Goal: Task Accomplishment & Management: Use online tool/utility

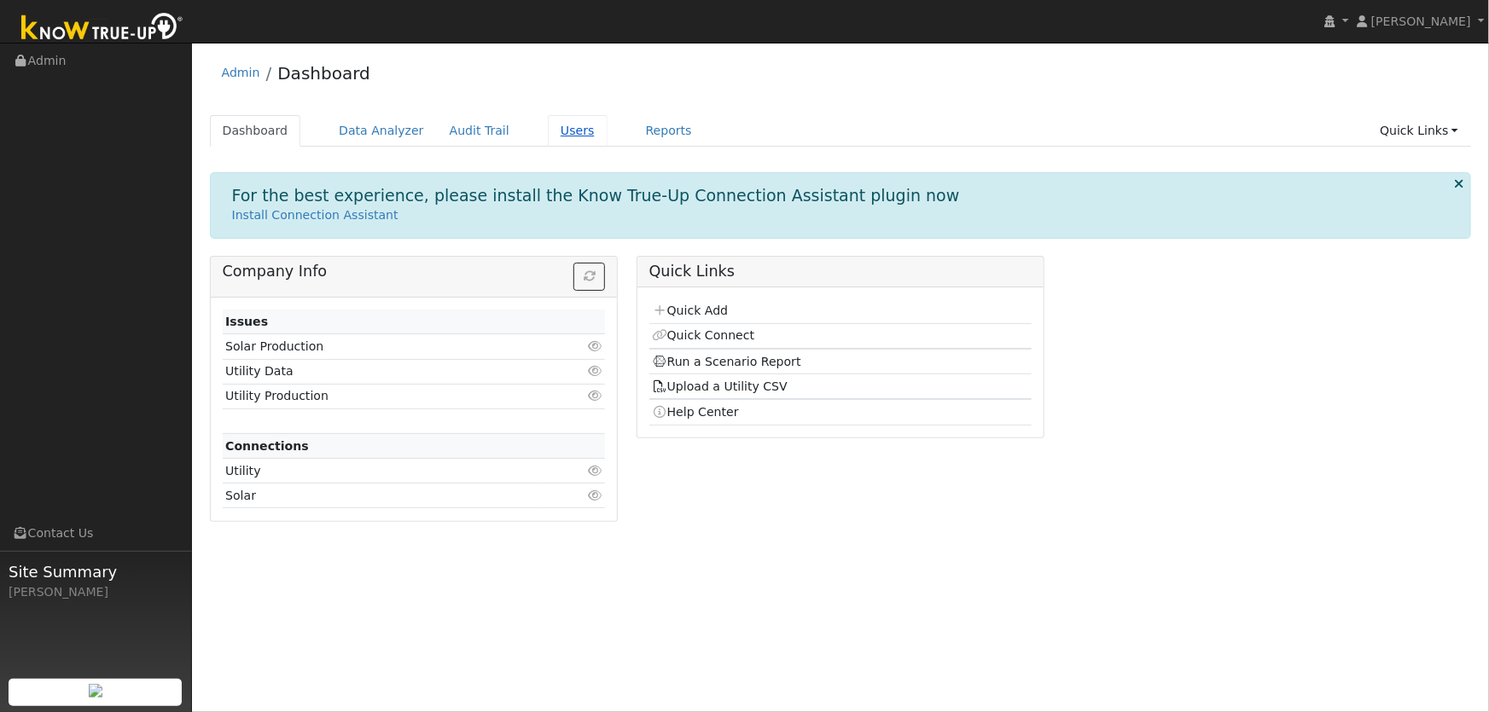
click at [548, 137] on link "Users" at bounding box center [578, 131] width 60 height 32
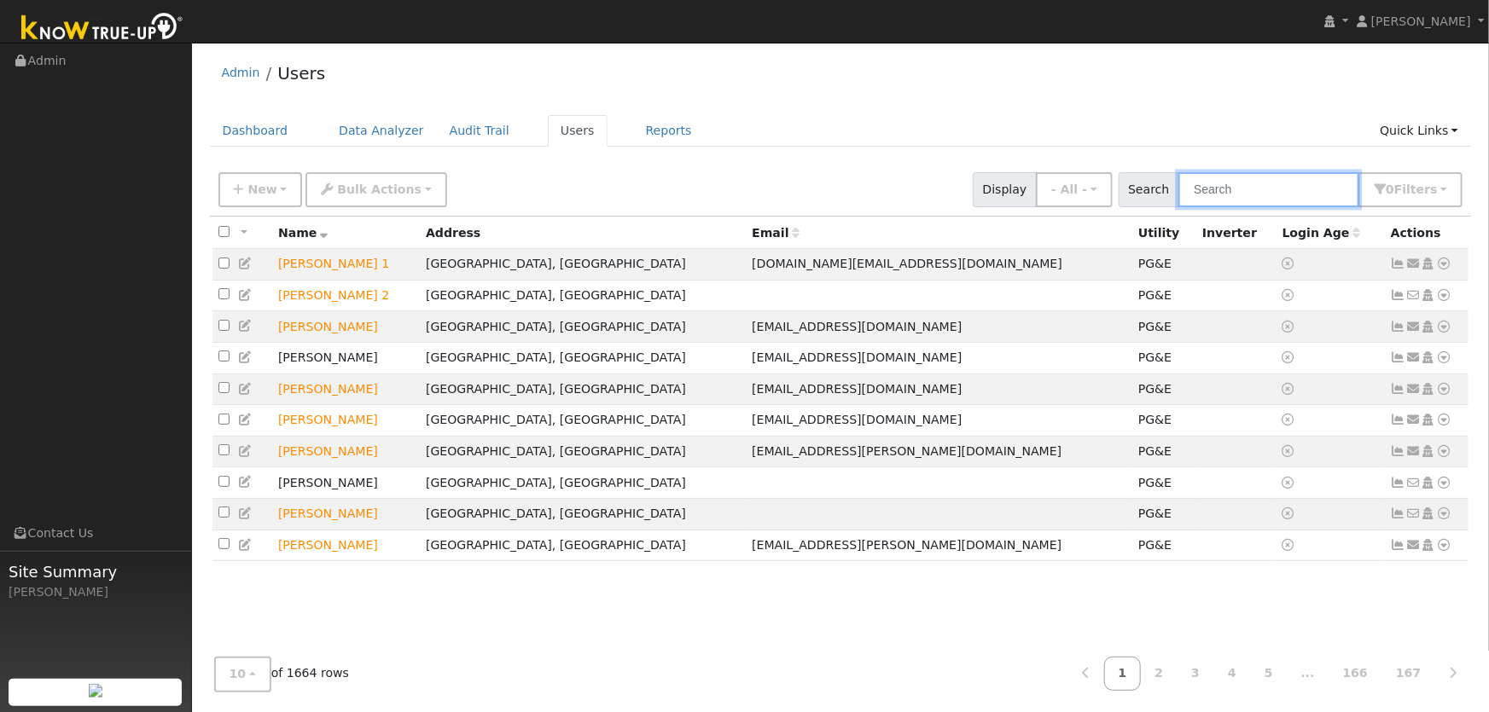
click at [1229, 199] on input "text" at bounding box center [1268, 189] width 181 height 35
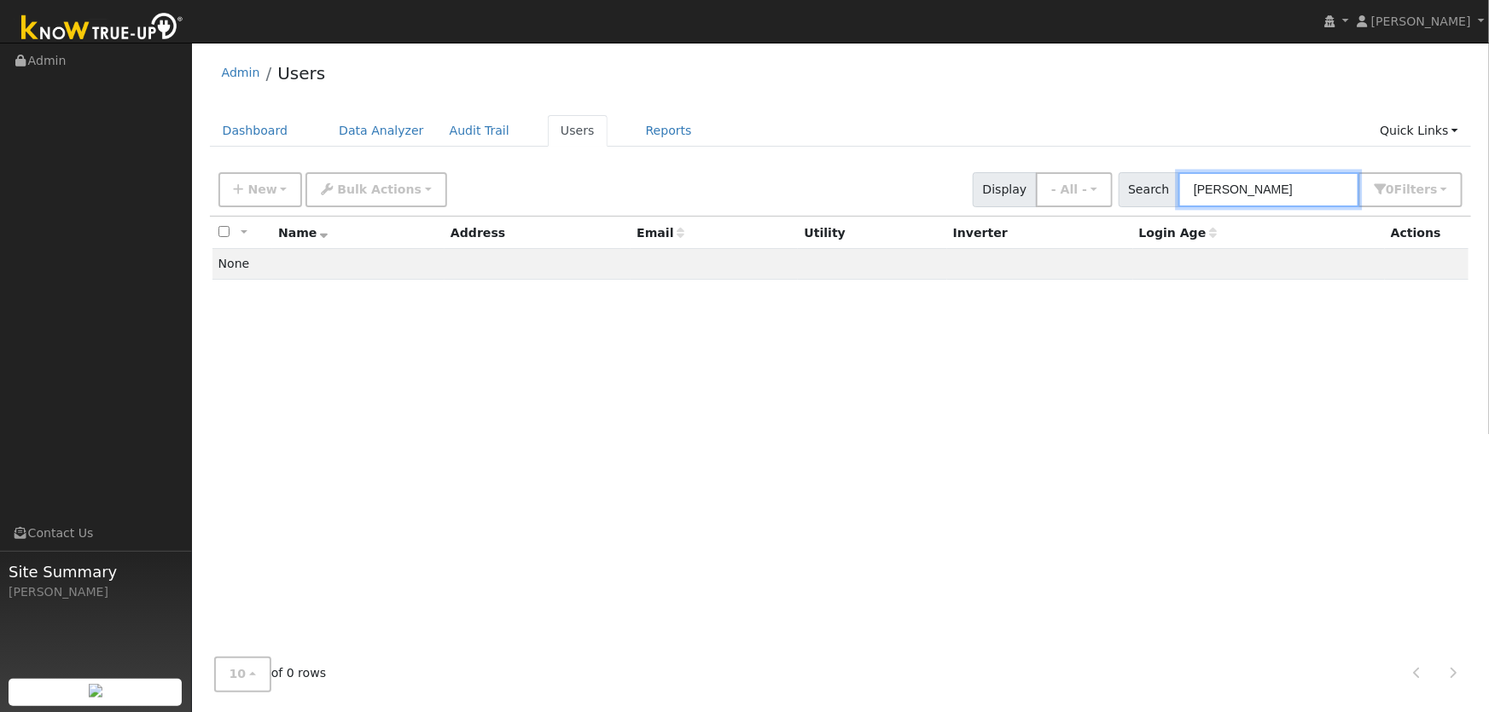
drag, startPoint x: 1292, startPoint y: 195, endPoint x: 1038, endPoint y: 183, distance: 254.5
click at [1048, 183] on div "New Add User Quick Add Quick Connect Quick Convert Lead Bulk Actions Send Email…" at bounding box center [840, 186] width 1251 height 41
type input "[PERSON_NAME]"
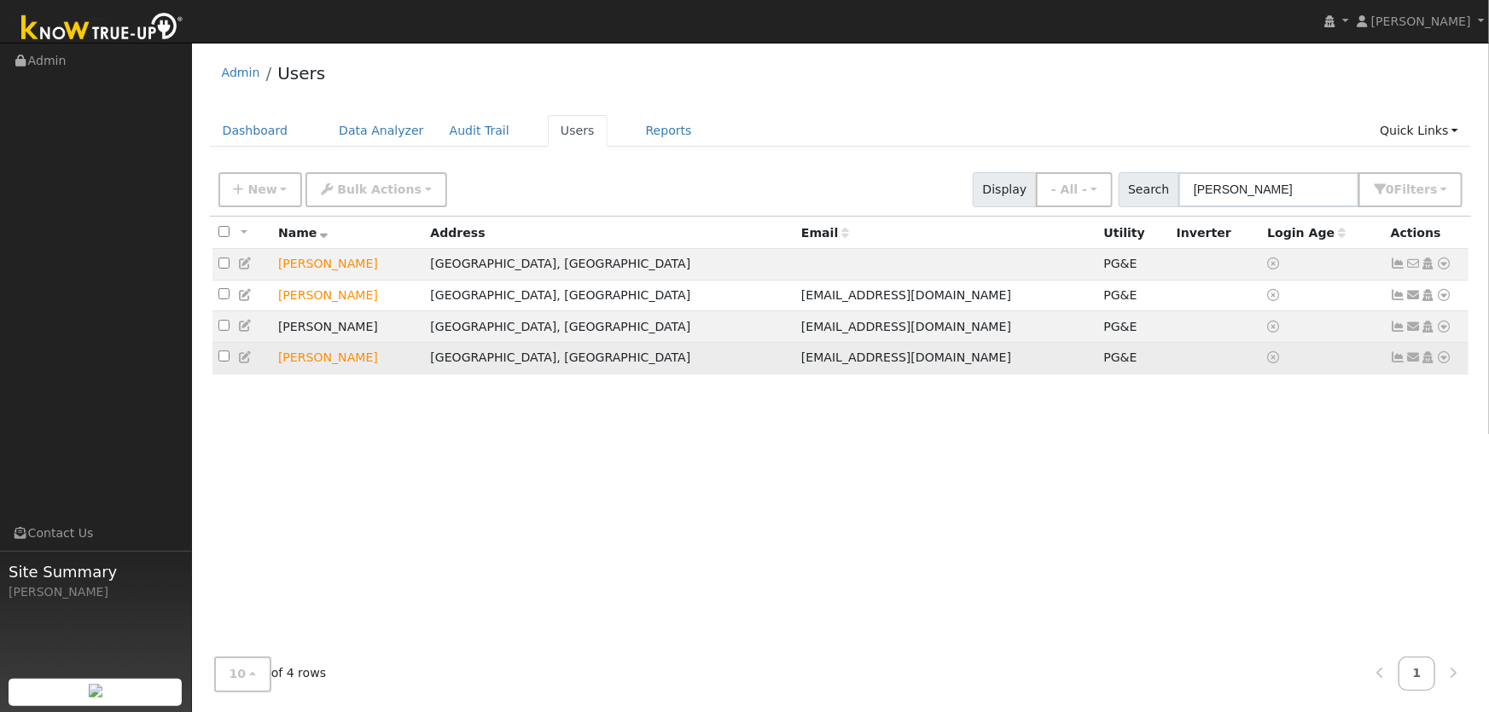
click at [1440, 363] on icon at bounding box center [1444, 358] width 15 height 12
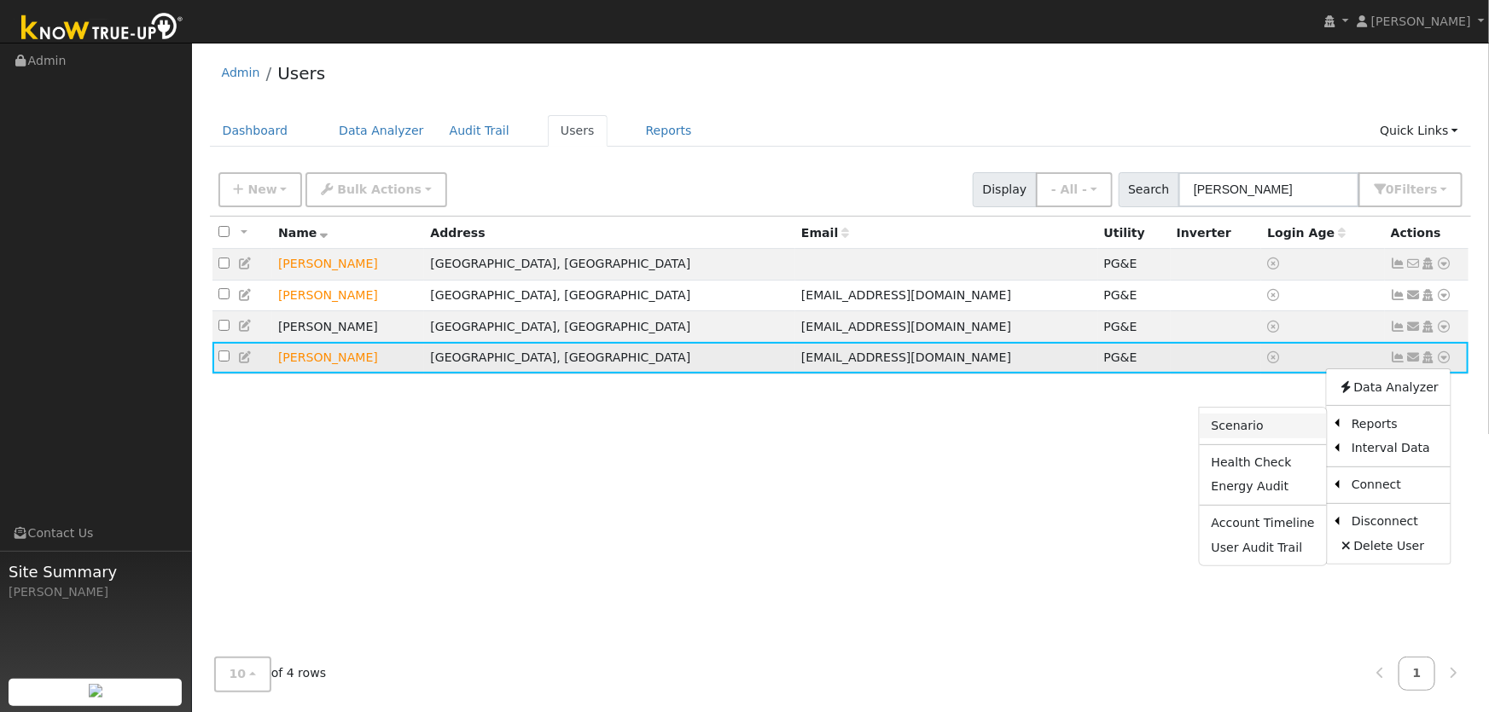
click at [1282, 428] on link "Scenario" at bounding box center [1263, 426] width 127 height 24
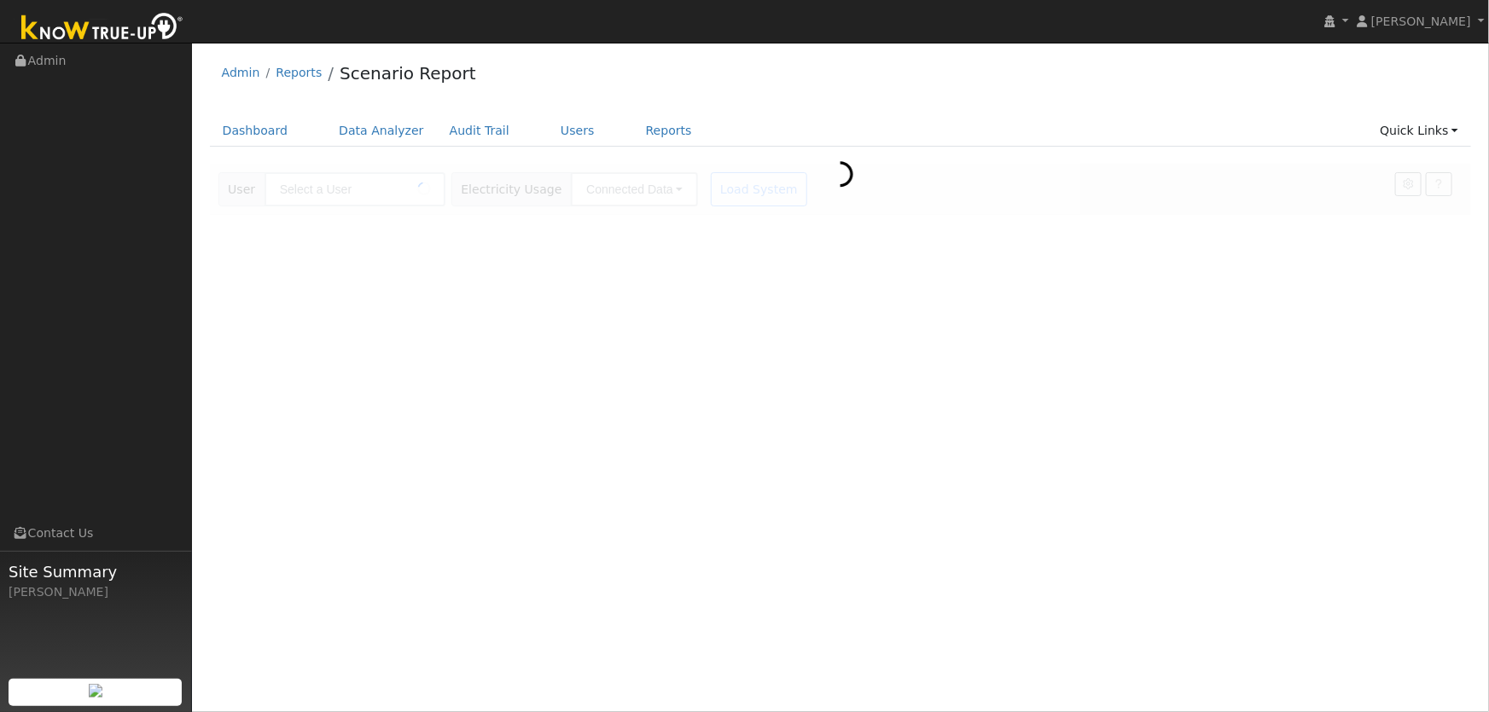
type input "John Nelson"
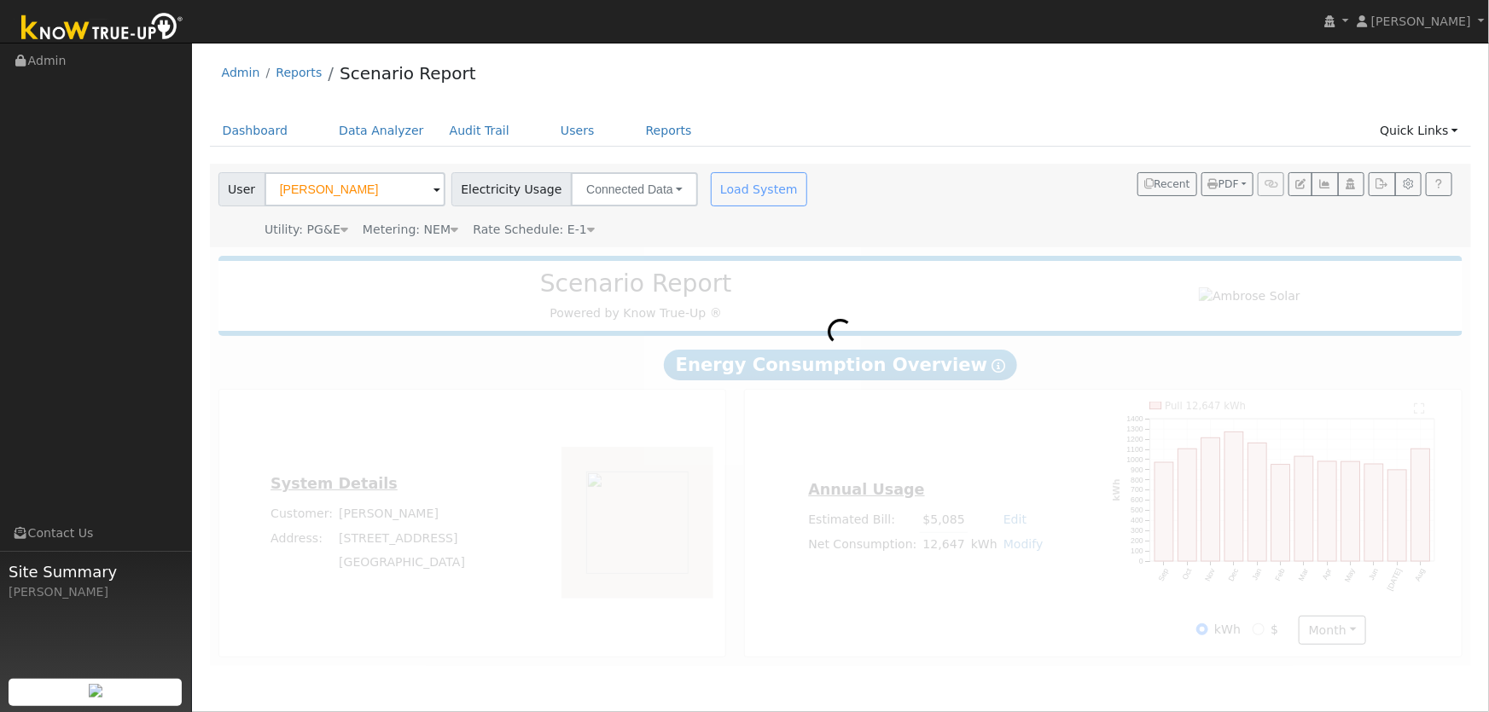
click at [735, 195] on div "Load System" at bounding box center [761, 189] width 108 height 34
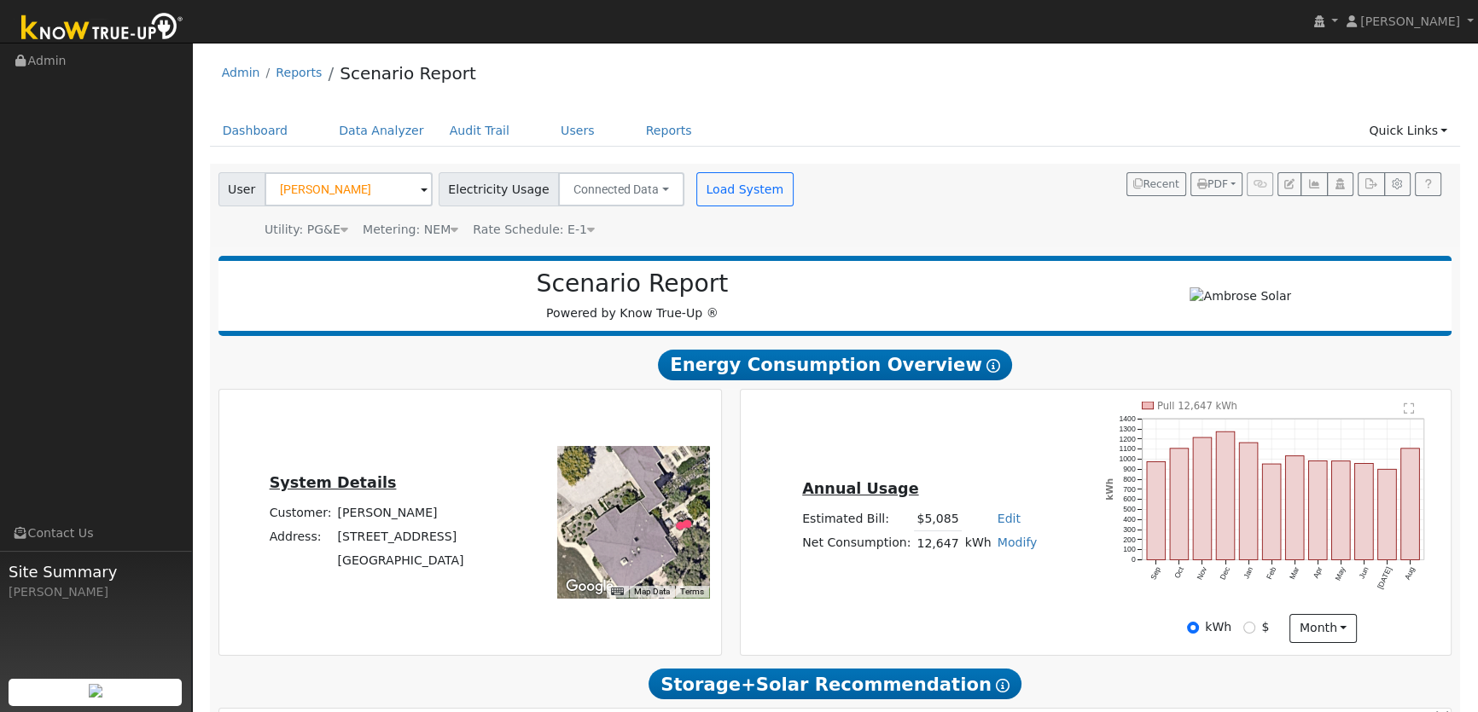
click at [939, 459] on div "Annual Usage Estimated Bill: $5,085 Edit Estimated Bill $ Annual Net Consumptio…" at bounding box center [1095, 522] width 705 height 241
click at [1370, 186] on icon "button" at bounding box center [1370, 184] width 13 height 10
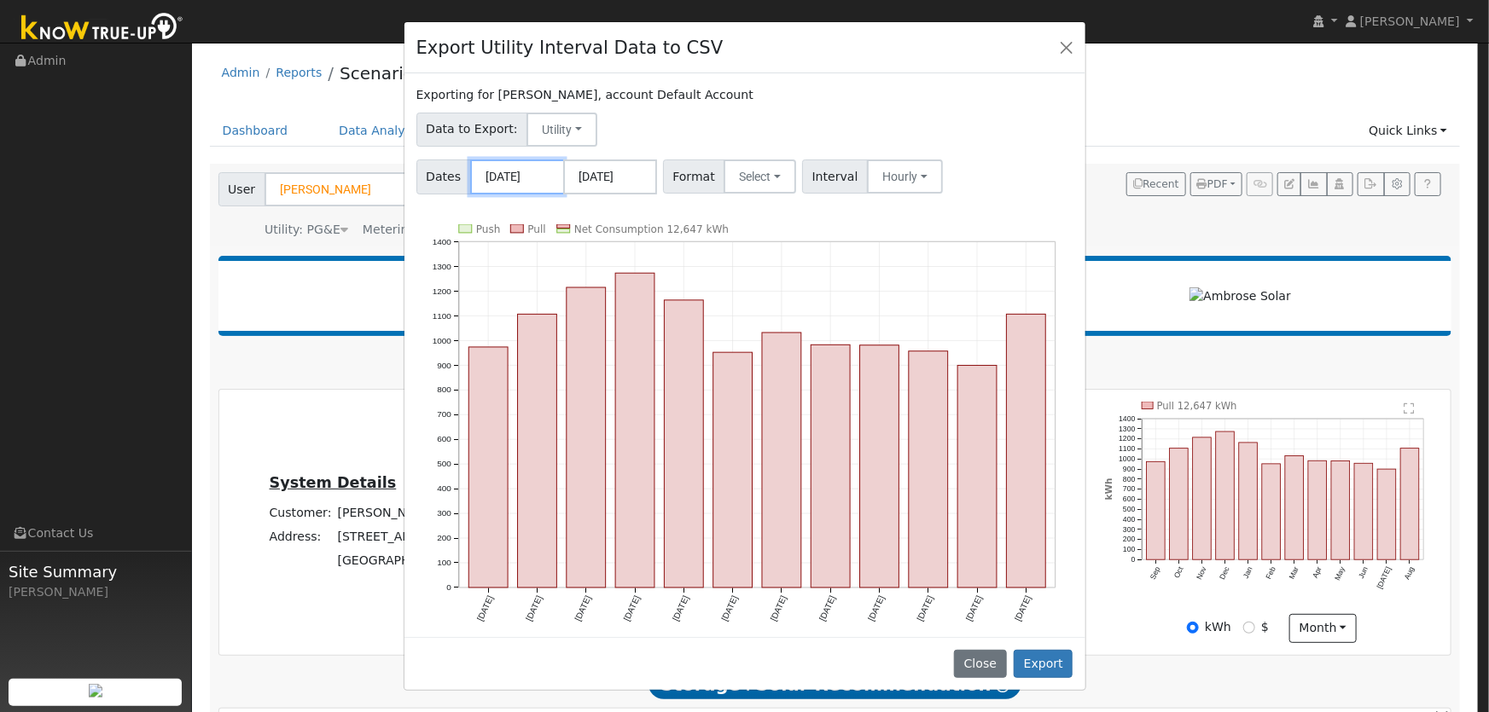
click at [523, 177] on input "09/01/2024" at bounding box center [517, 177] width 94 height 35
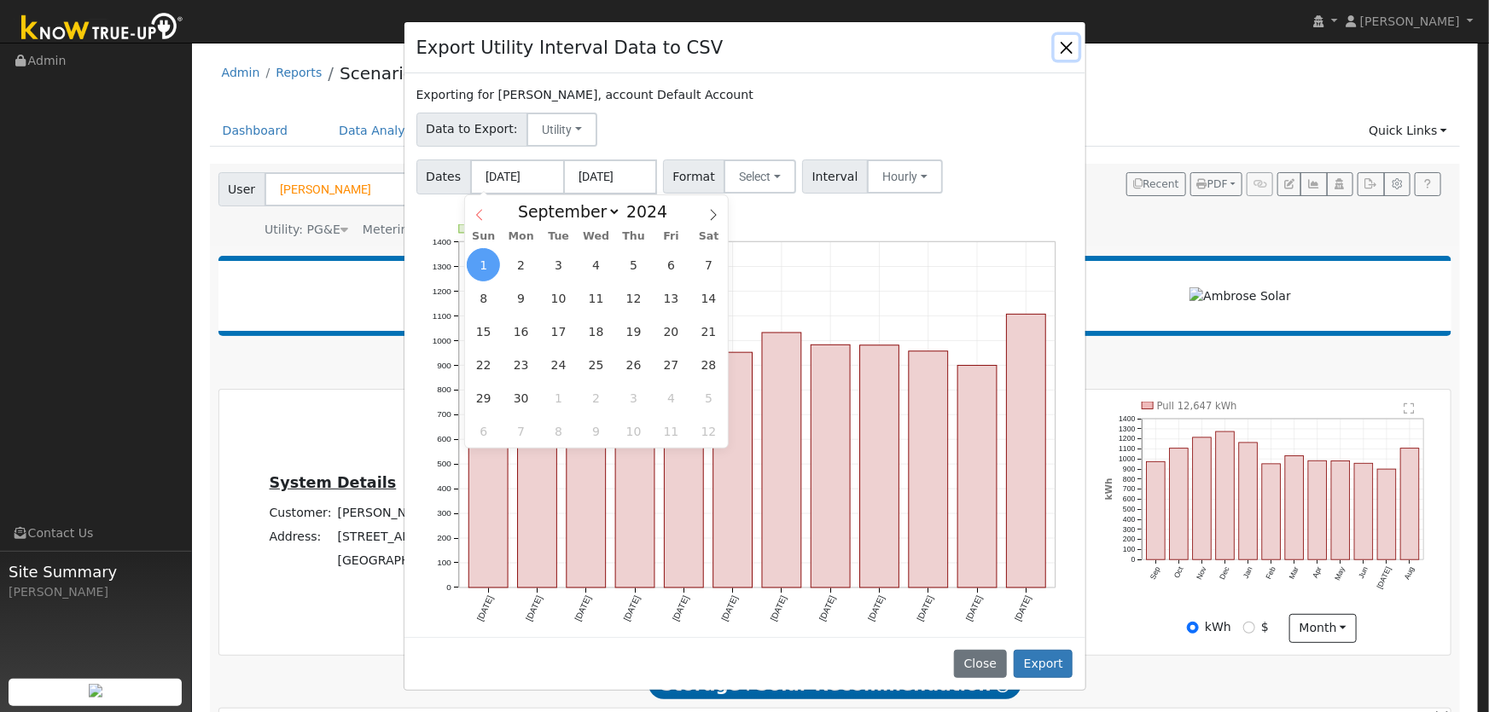
click at [481, 215] on icon at bounding box center [480, 215] width 12 height 12
select select "7"
click at [635, 267] on span "1" at bounding box center [633, 264] width 33 height 33
type input "08/01/2024"
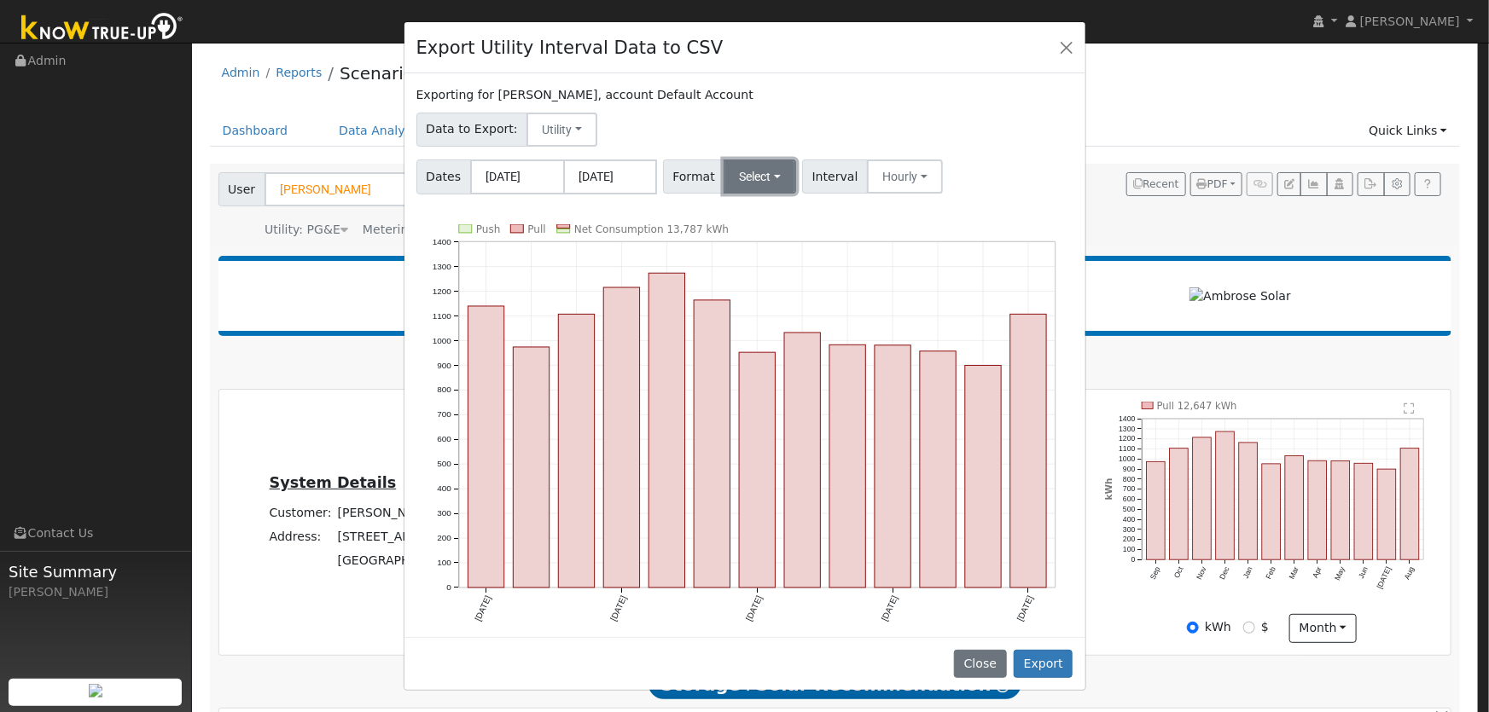
click at [776, 182] on button "Select" at bounding box center [760, 177] width 73 height 34
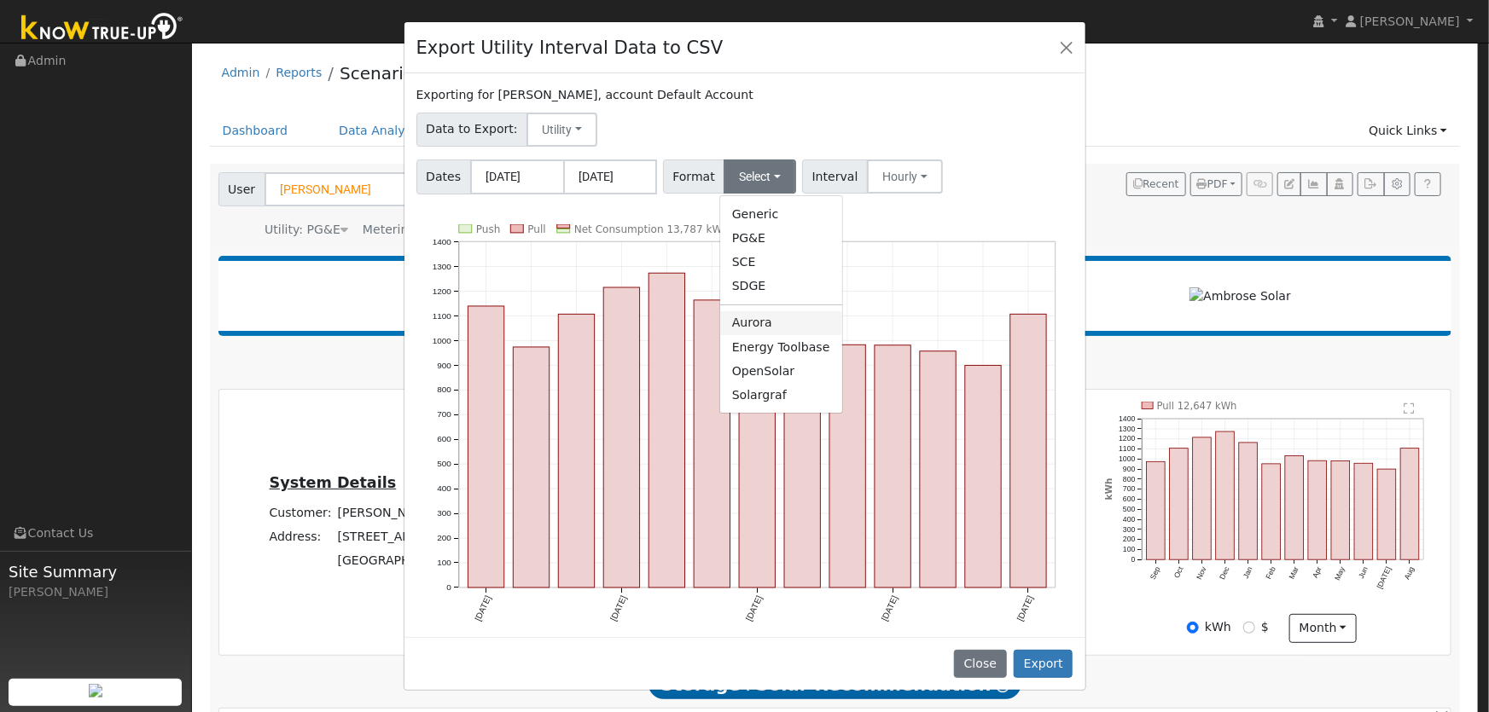
click at [776, 328] on link "Aurora" at bounding box center [781, 323] width 122 height 24
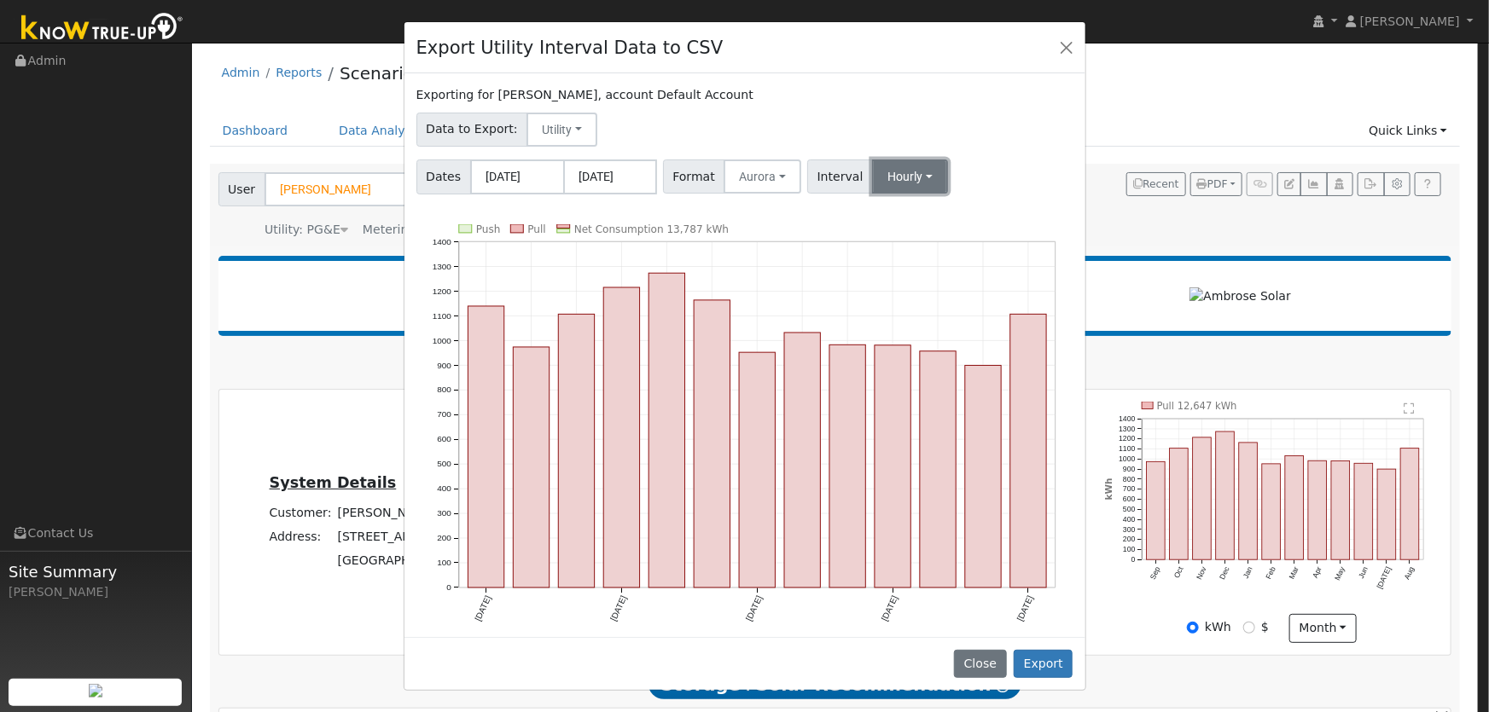
click at [889, 172] on button "Hourly" at bounding box center [910, 177] width 76 height 34
click at [896, 262] on link "Hourly" at bounding box center [925, 263] width 119 height 24
click at [1060, 661] on button "Export" at bounding box center [1043, 664] width 59 height 29
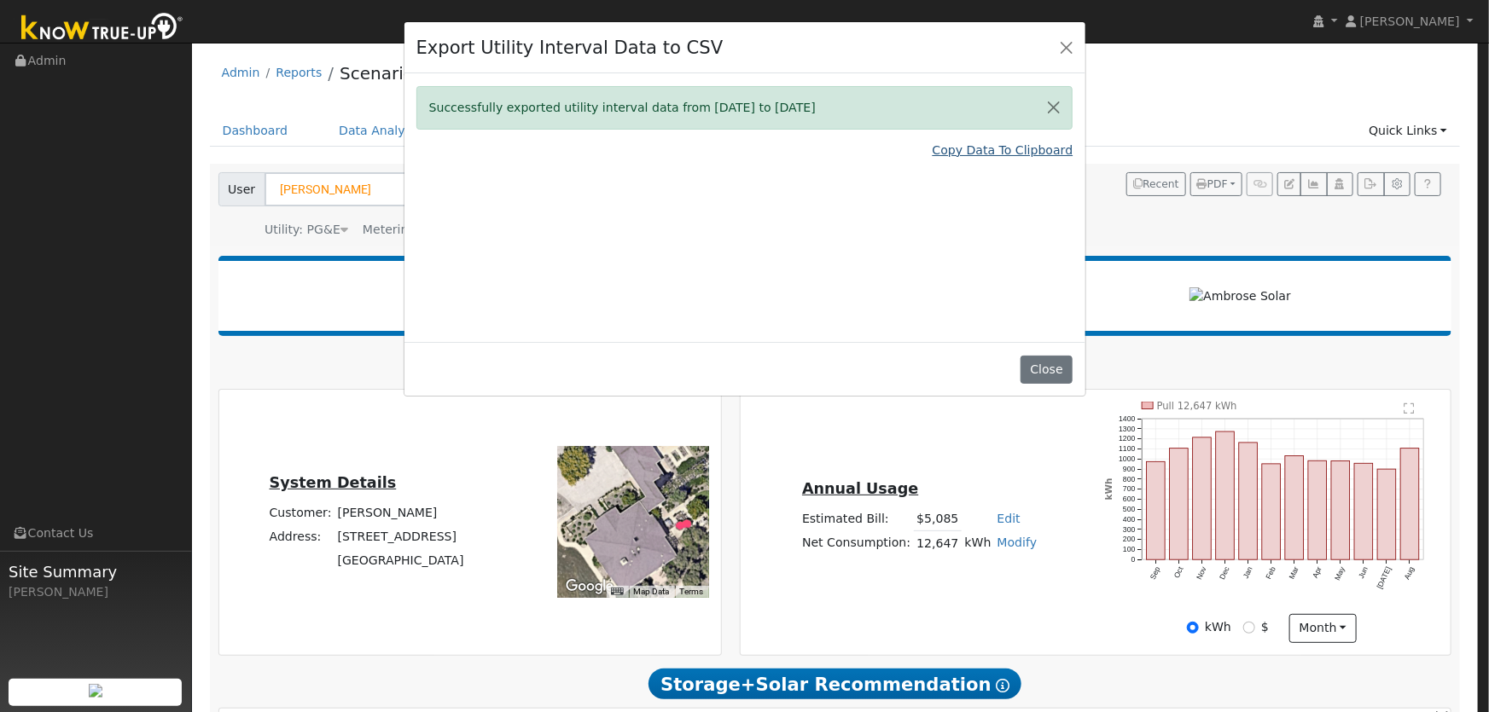
click at [996, 152] on link "Copy Data To Clipboard" at bounding box center [1003, 151] width 141 height 18
click at [1021, 149] on link "Copy Data To Clipboard" at bounding box center [1003, 151] width 141 height 18
drag, startPoint x: 1063, startPoint y: 40, endPoint x: 1118, endPoint y: 68, distance: 61.4
click at [1063, 40] on button "Close" at bounding box center [1067, 47] width 24 height 24
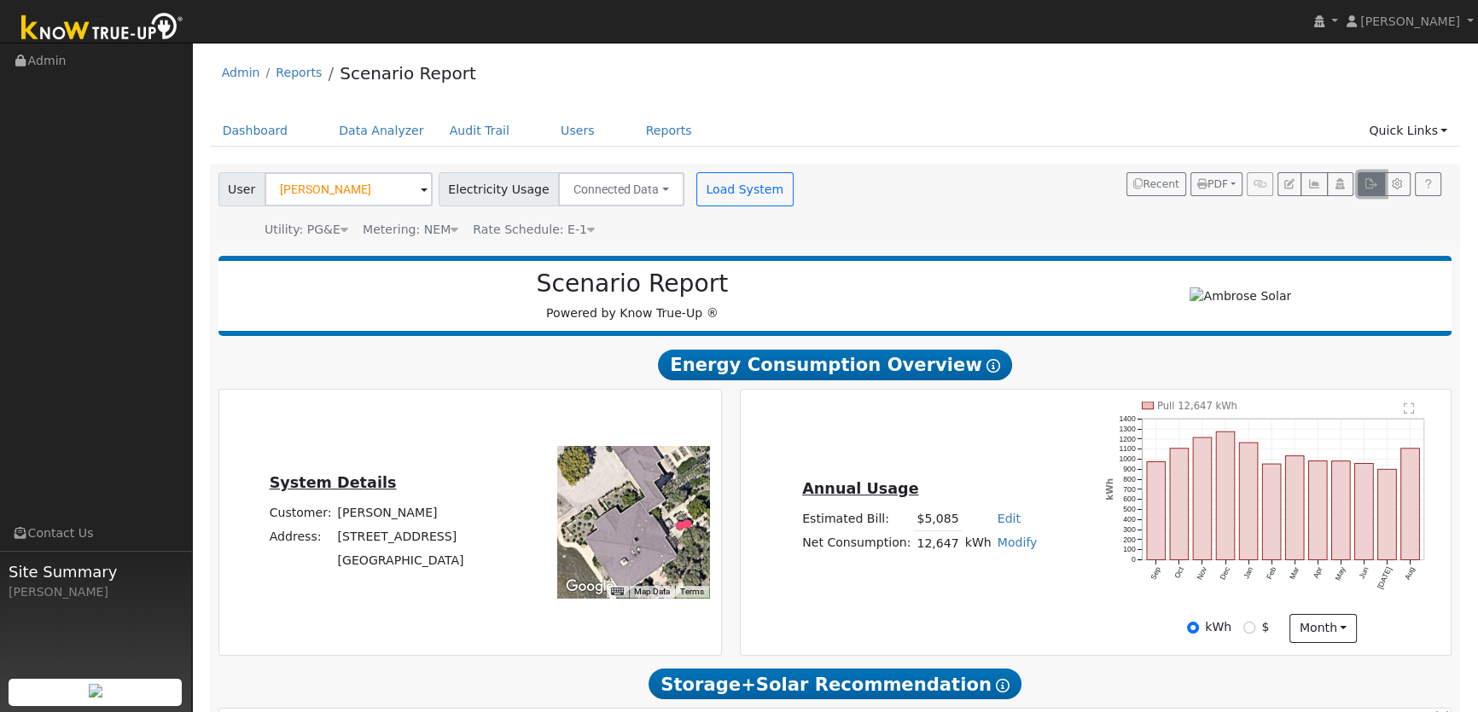
click at [1372, 183] on icon "button" at bounding box center [1370, 184] width 13 height 10
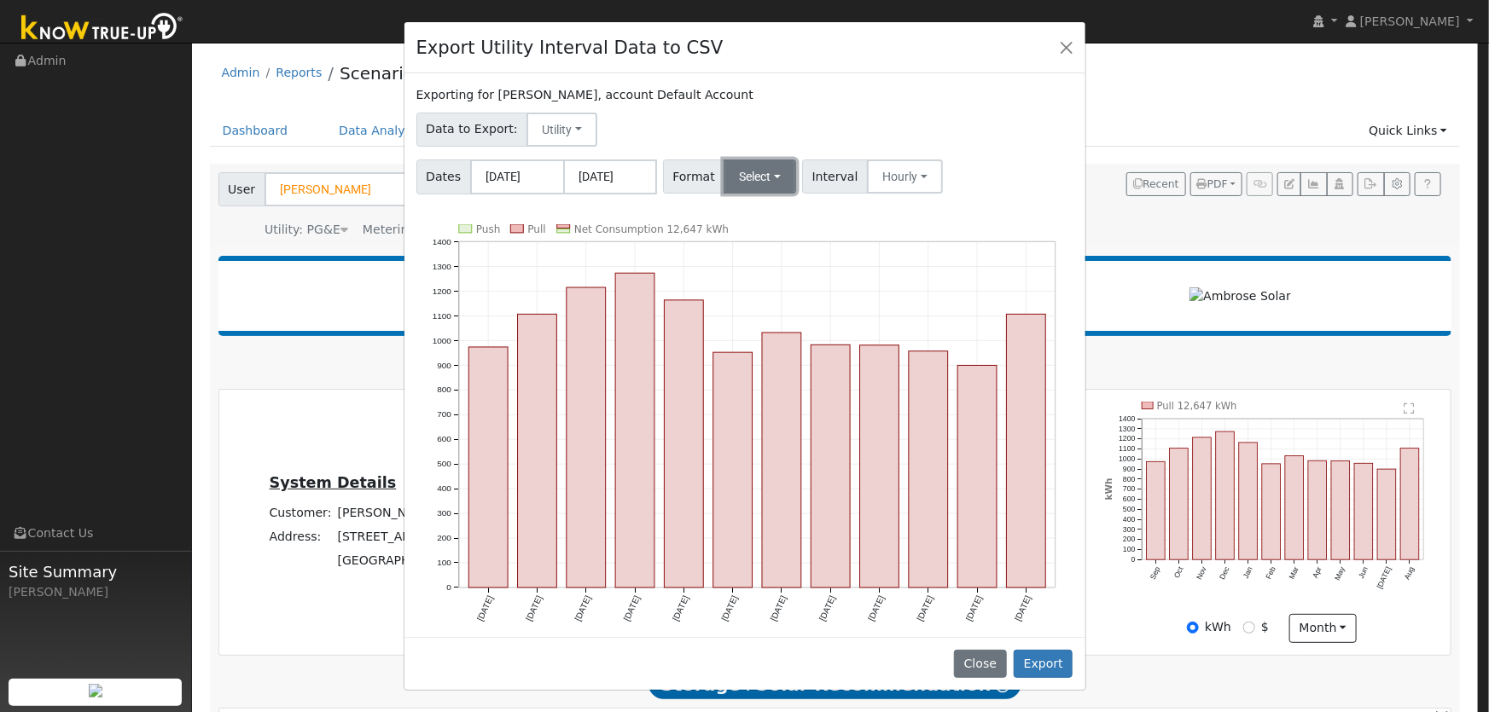
click at [772, 177] on button "Select" at bounding box center [760, 177] width 73 height 34
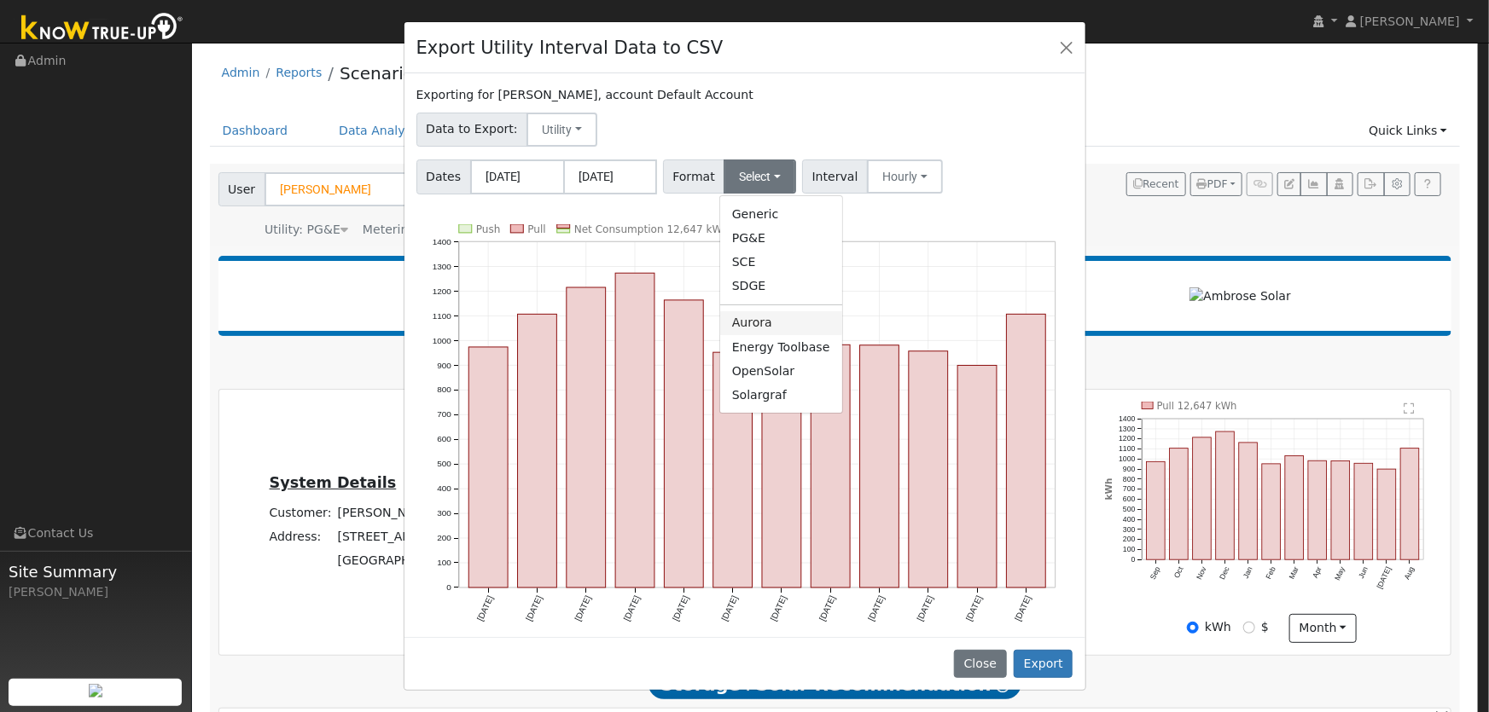
click at [779, 323] on link "Aurora" at bounding box center [781, 323] width 122 height 24
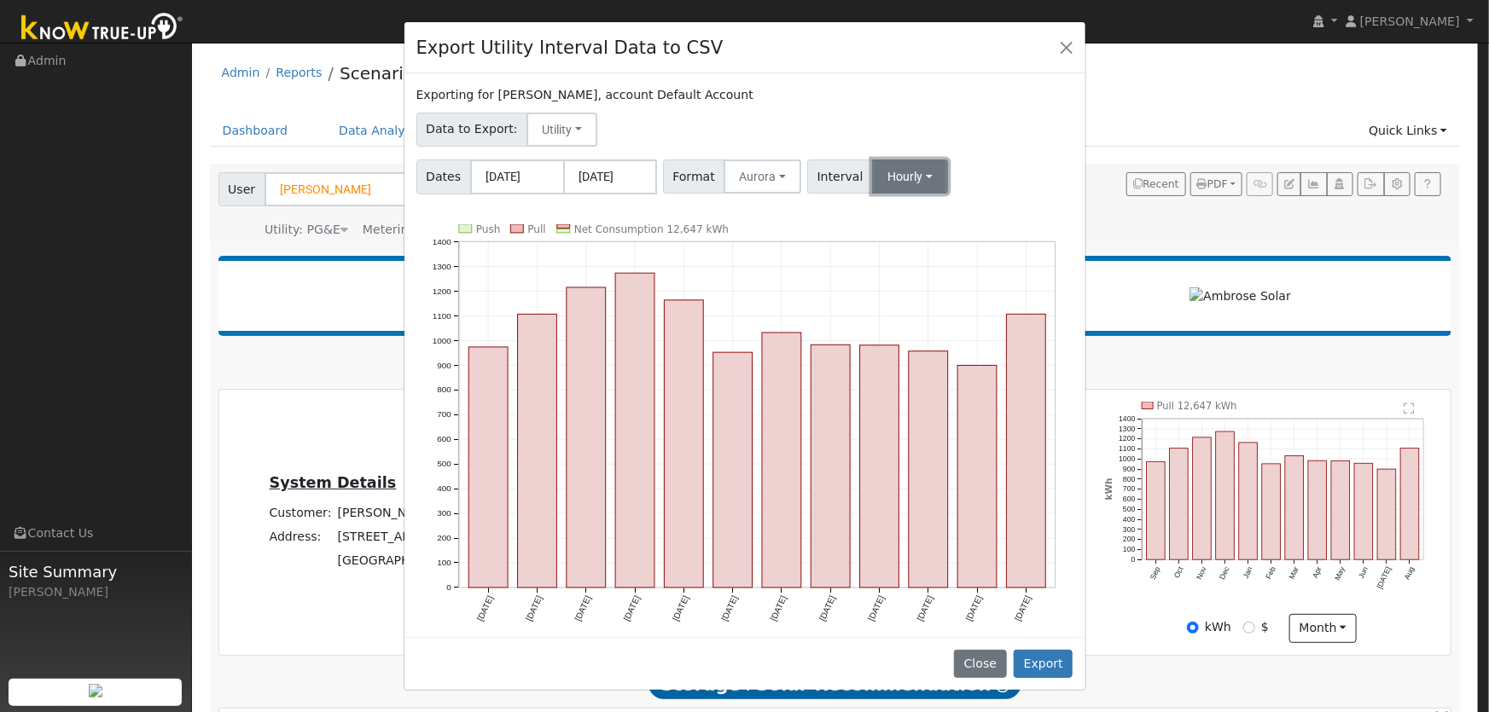
click at [908, 175] on button "Hourly" at bounding box center [910, 177] width 76 height 34
click at [908, 263] on link "Hourly" at bounding box center [925, 263] width 119 height 24
click at [1015, 183] on div "Dates 09/01/2024 08/31/2025 Format Aurora Generic PG&E SCE SDGE Aurora Energy T…" at bounding box center [744, 174] width 663 height 41
click at [1046, 665] on button "Export" at bounding box center [1043, 664] width 59 height 29
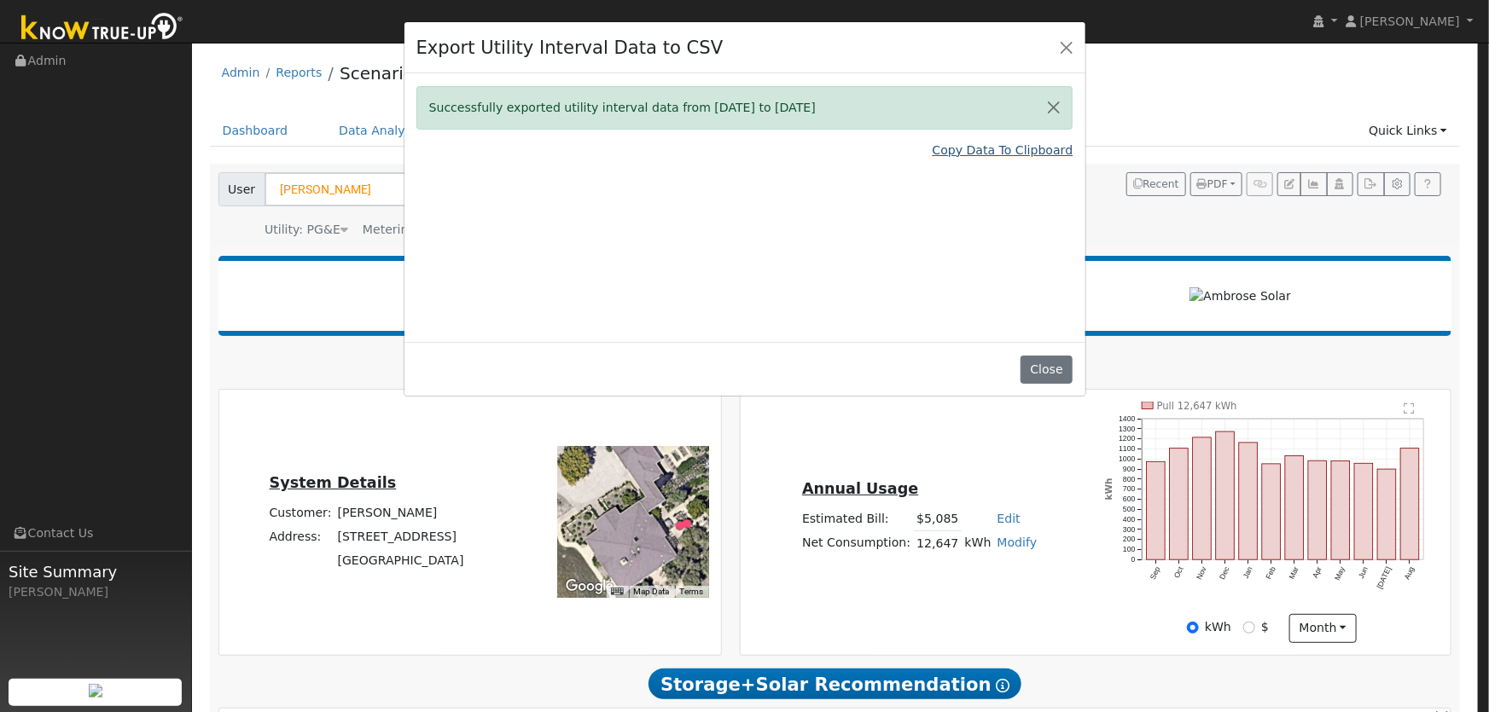
click at [1020, 149] on link "Copy Data To Clipboard" at bounding box center [1003, 151] width 141 height 18
click at [1058, 42] on button "Close" at bounding box center [1067, 47] width 24 height 24
